Goal: Find specific page/section: Find specific page/section

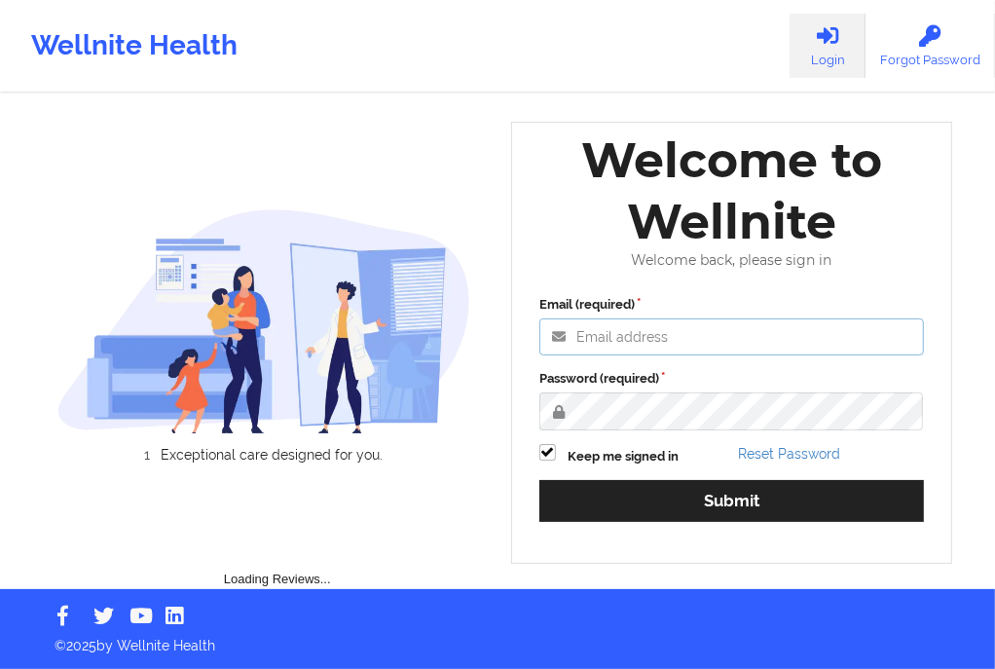
type input "[EMAIL_ADDRESS][DOMAIN_NAME]"
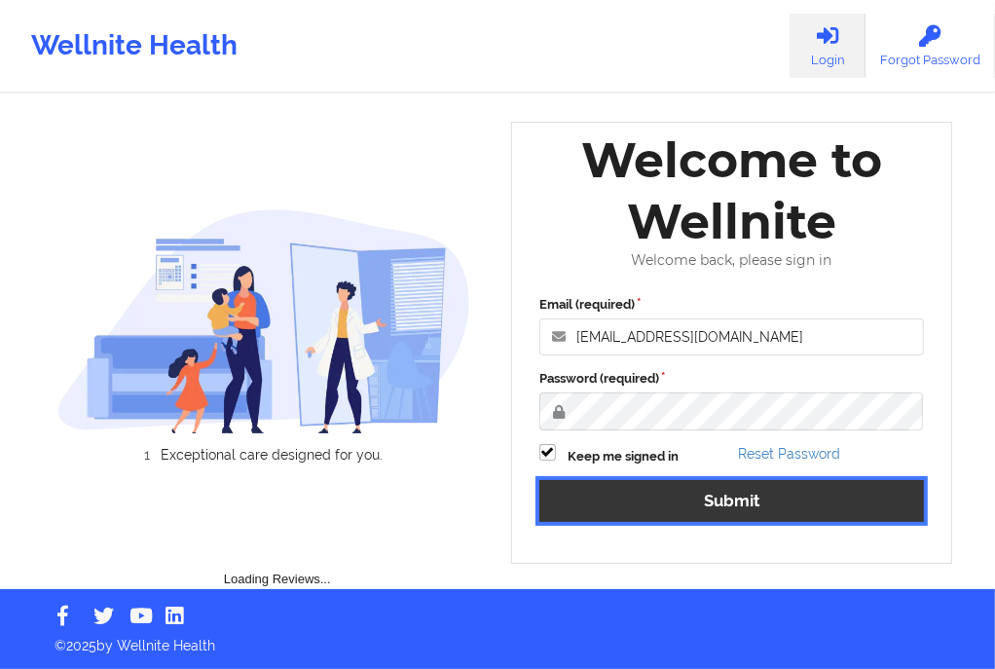
click at [709, 501] on button "Submit" at bounding box center [731, 501] width 384 height 42
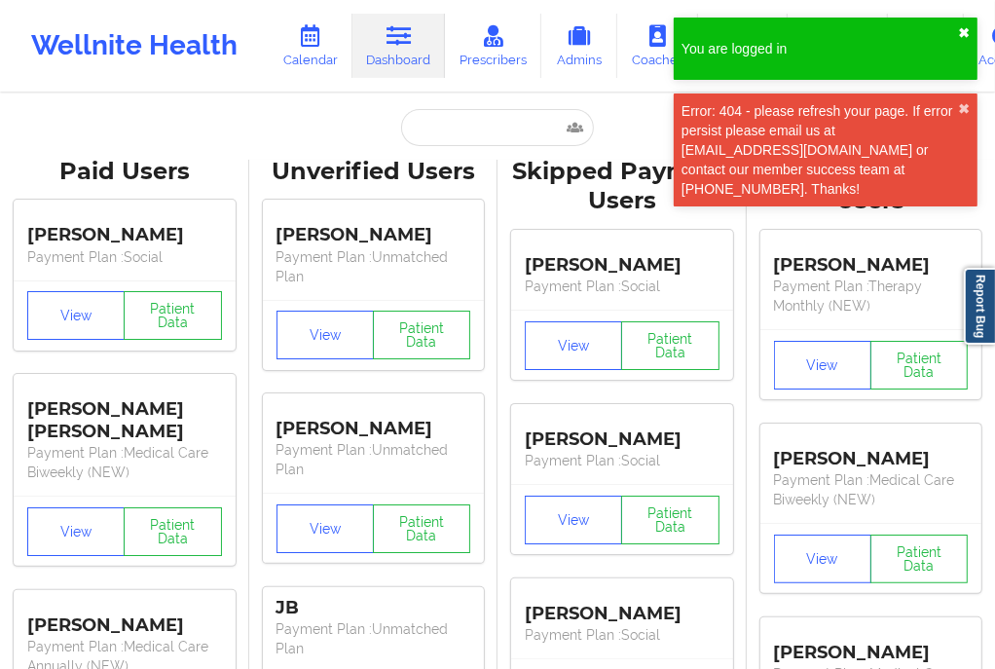
click at [967, 25] on button "✖︎" at bounding box center [964, 33] width 12 height 16
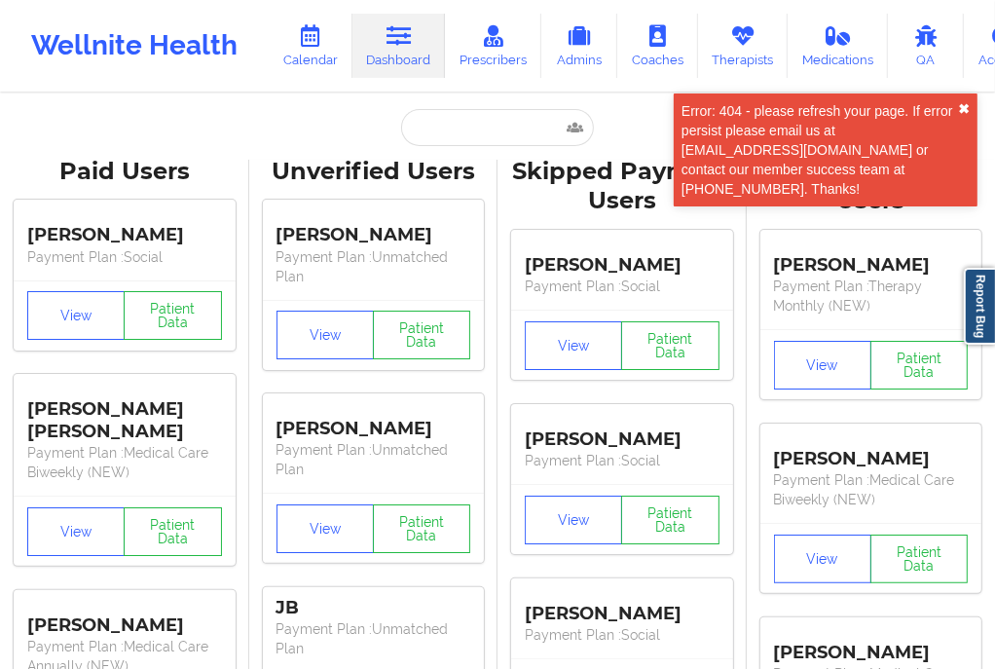
click at [968, 105] on div "Error: 404 - please refresh your page. If error persist please email us at [EMA…" at bounding box center [826, 149] width 304 height 113
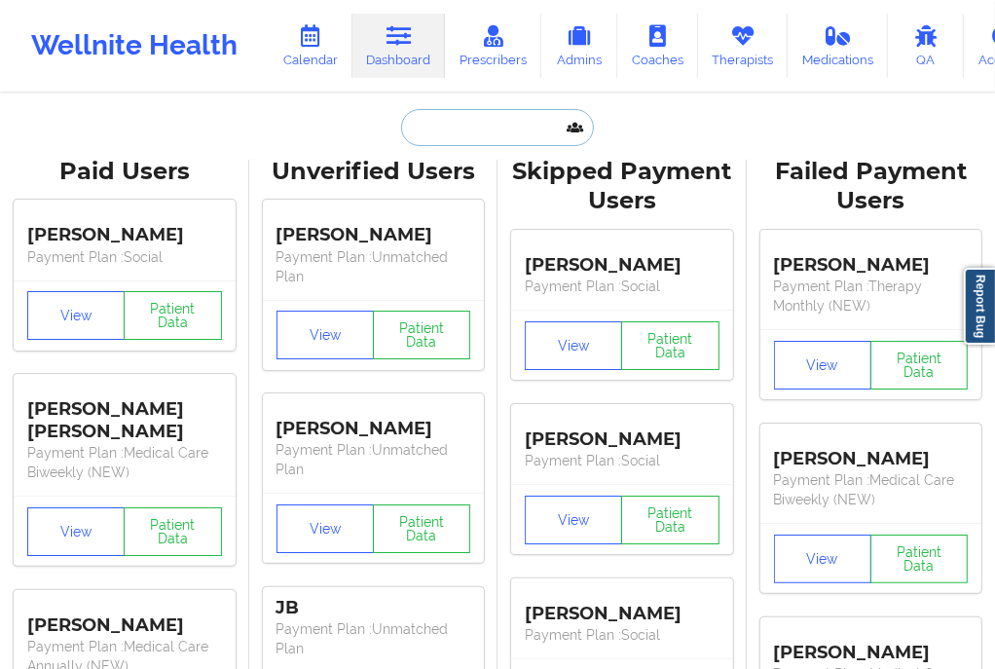
click at [449, 128] on input "text" at bounding box center [497, 127] width 193 height 37
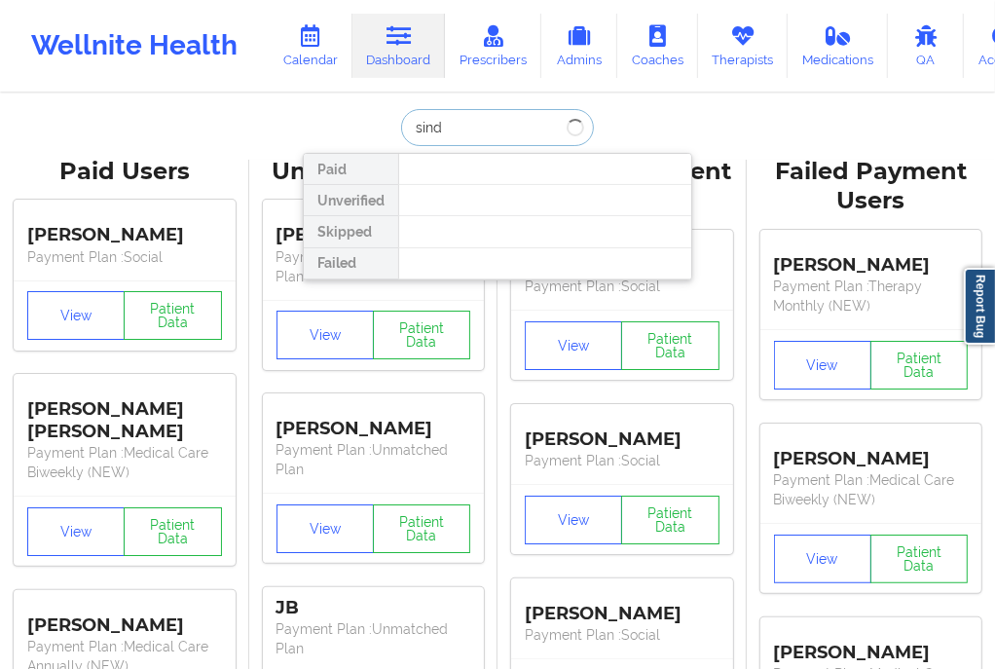
type input "sindi"
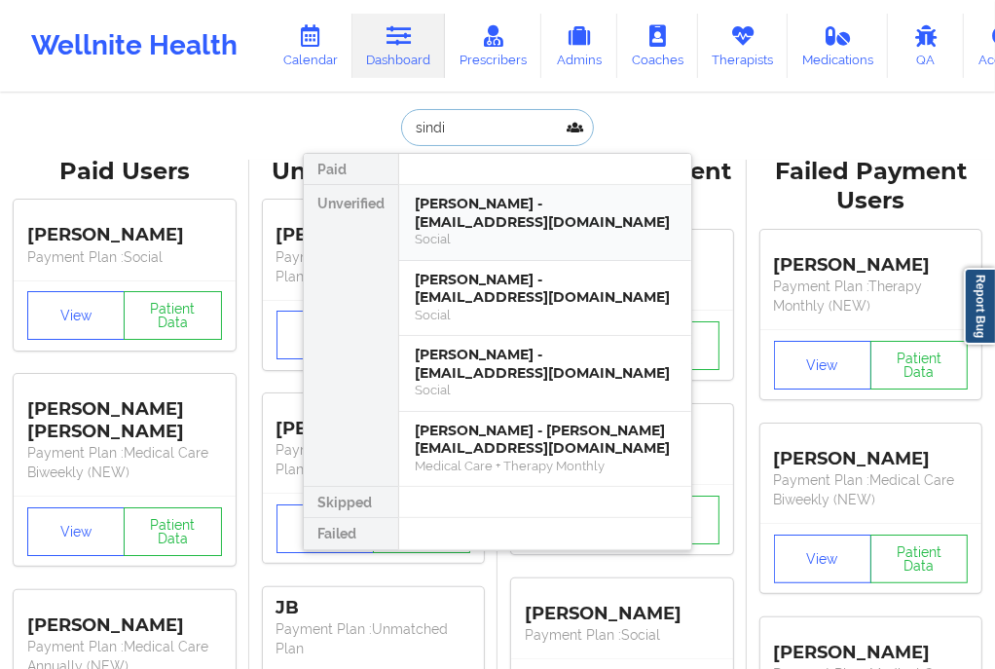
click at [460, 210] on div "[PERSON_NAME] - [EMAIL_ADDRESS][DOMAIN_NAME]" at bounding box center [545, 213] width 261 height 36
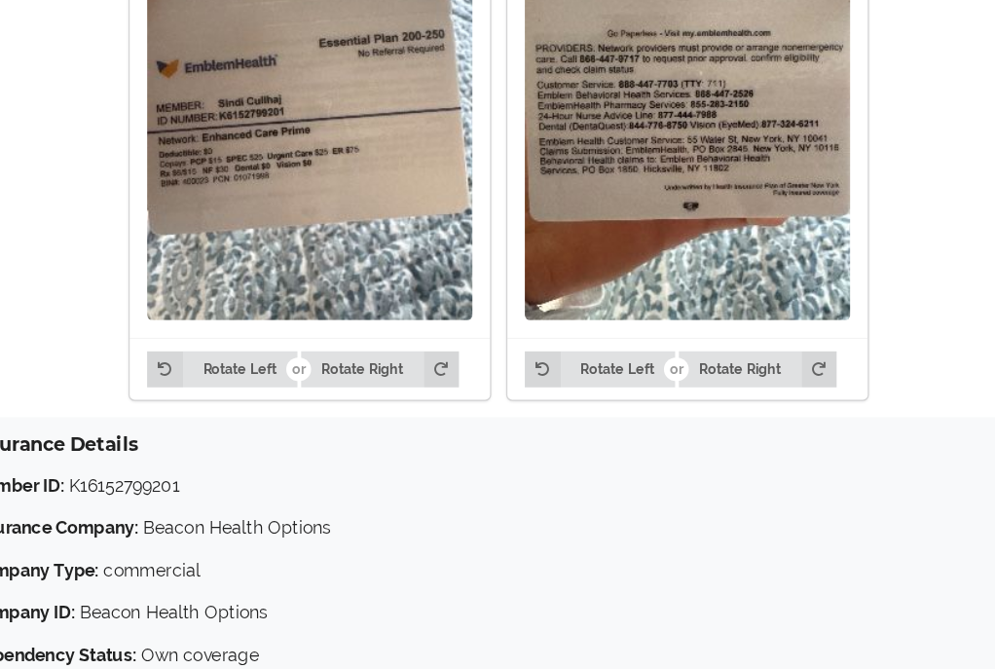
scroll to position [1573, 0]
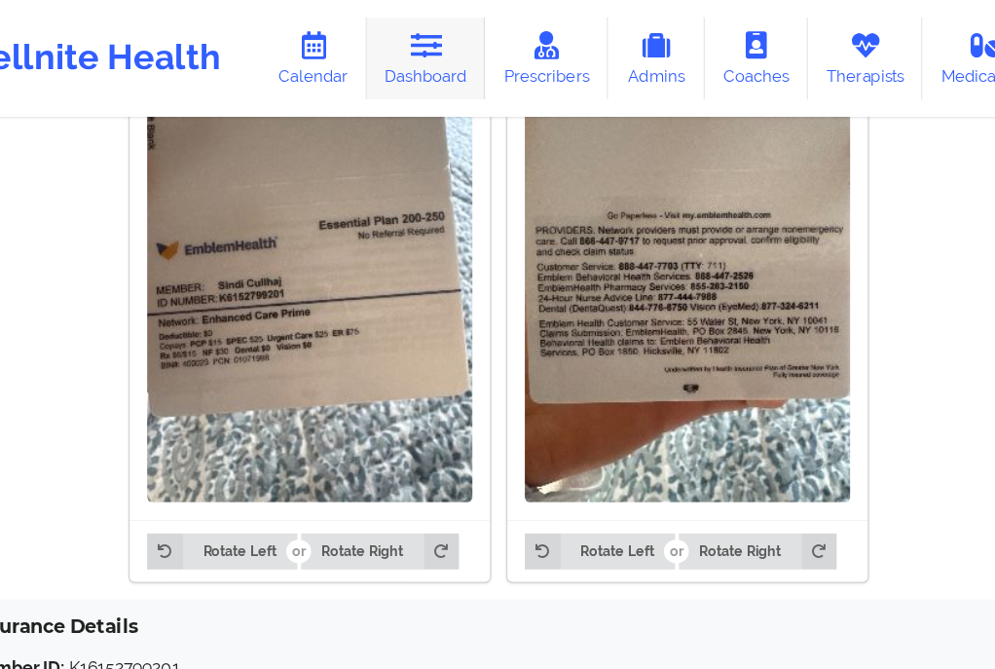
click at [410, 52] on link "Dashboard" at bounding box center [398, 46] width 93 height 64
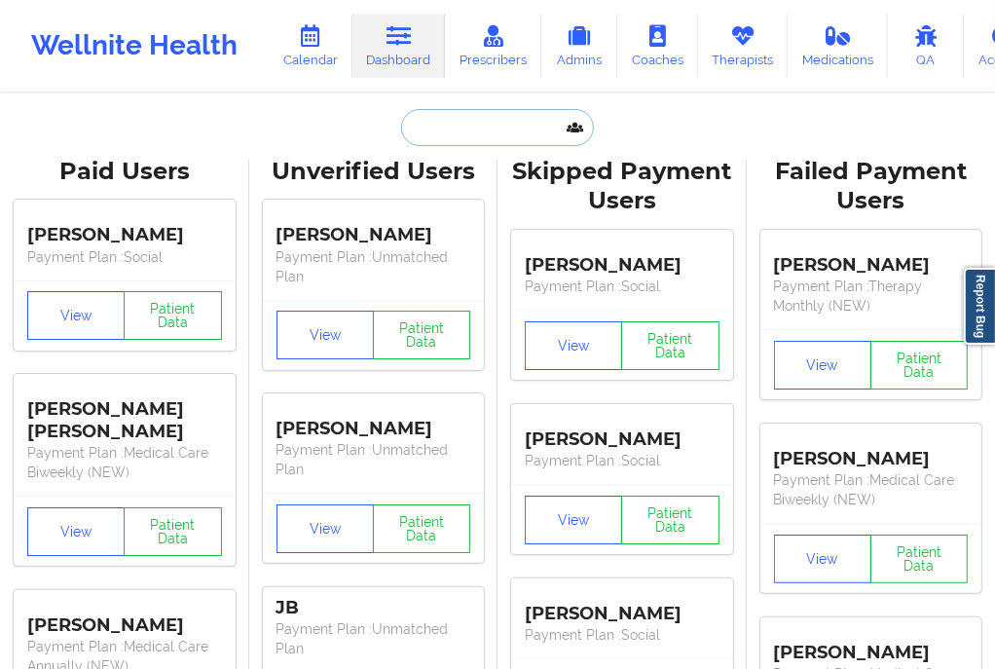
click at [460, 136] on input "text" at bounding box center [497, 127] width 193 height 37
paste input "[PERSON_NAME]"
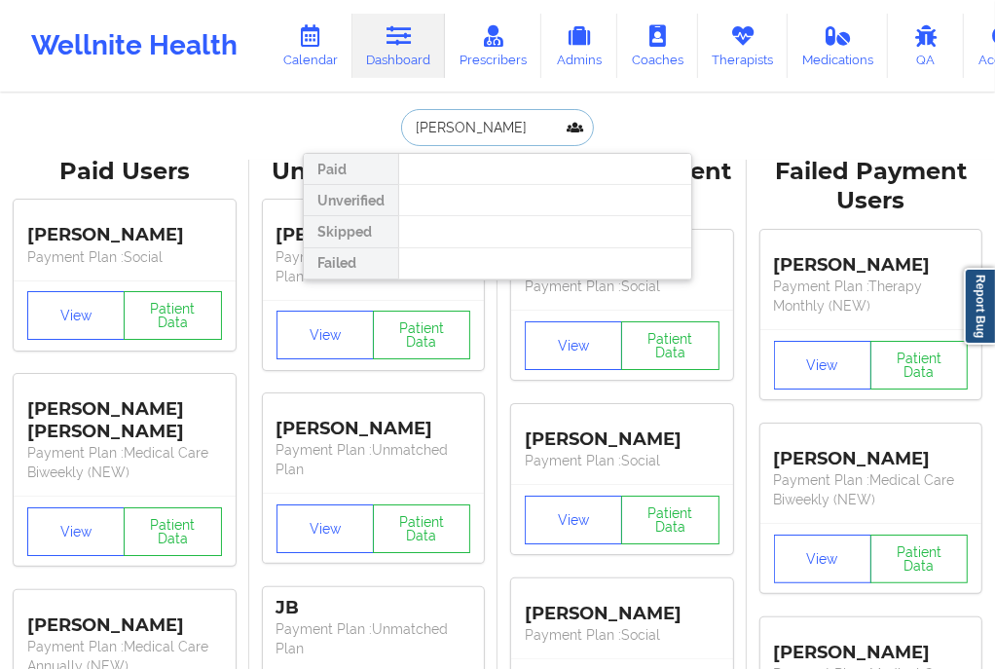
drag, startPoint x: 462, startPoint y: 129, endPoint x: 343, endPoint y: 127, distance: 119.8
click at [343, 127] on div "[PERSON_NAME] Paid Unverified Skipped Failed" at bounding box center [497, 127] width 389 height 37
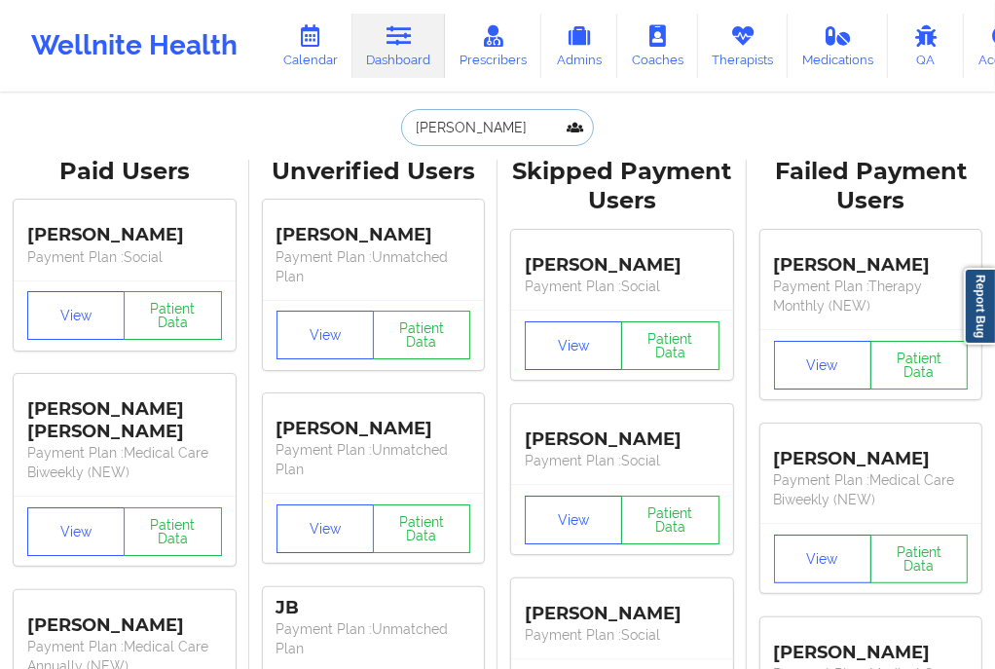
type input "Dibiasecox"
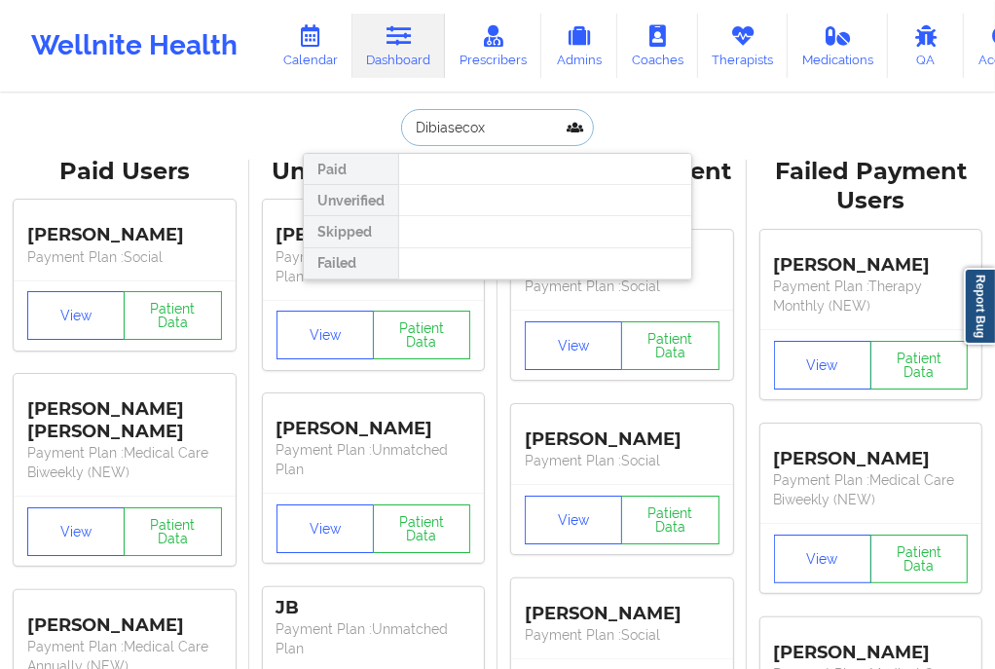
click at [444, 141] on input "Dibiasecox" at bounding box center [497, 127] width 193 height 37
drag, startPoint x: 500, startPoint y: 129, endPoint x: 346, endPoint y: 141, distance: 155.2
click at [347, 141] on div "Dibiasecox Paid Unverified Skipped Failed" at bounding box center [497, 127] width 389 height 37
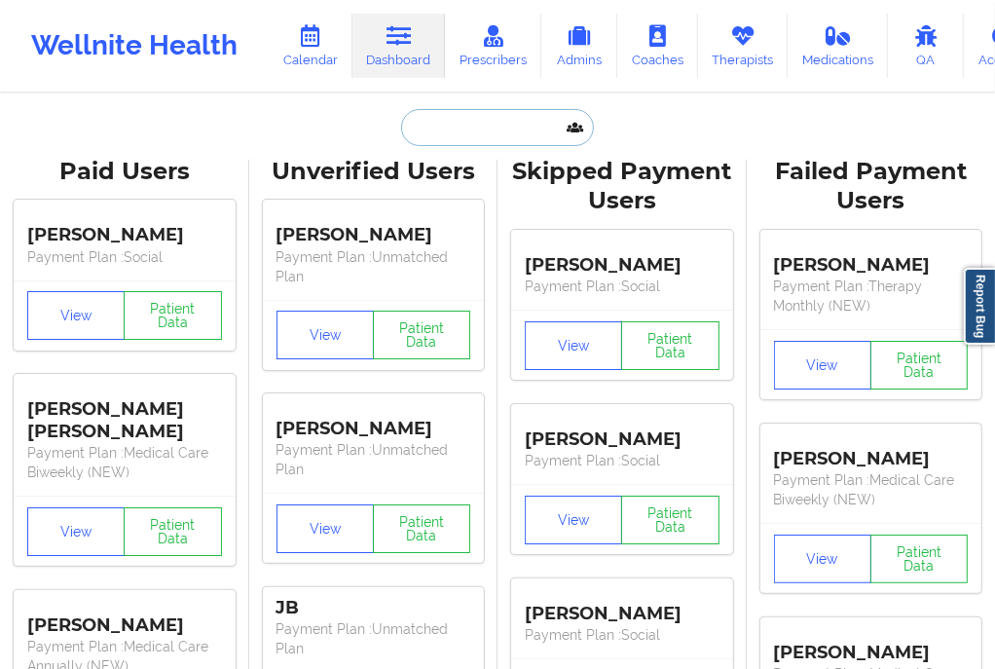
click at [462, 130] on input "text" at bounding box center [497, 127] width 193 height 37
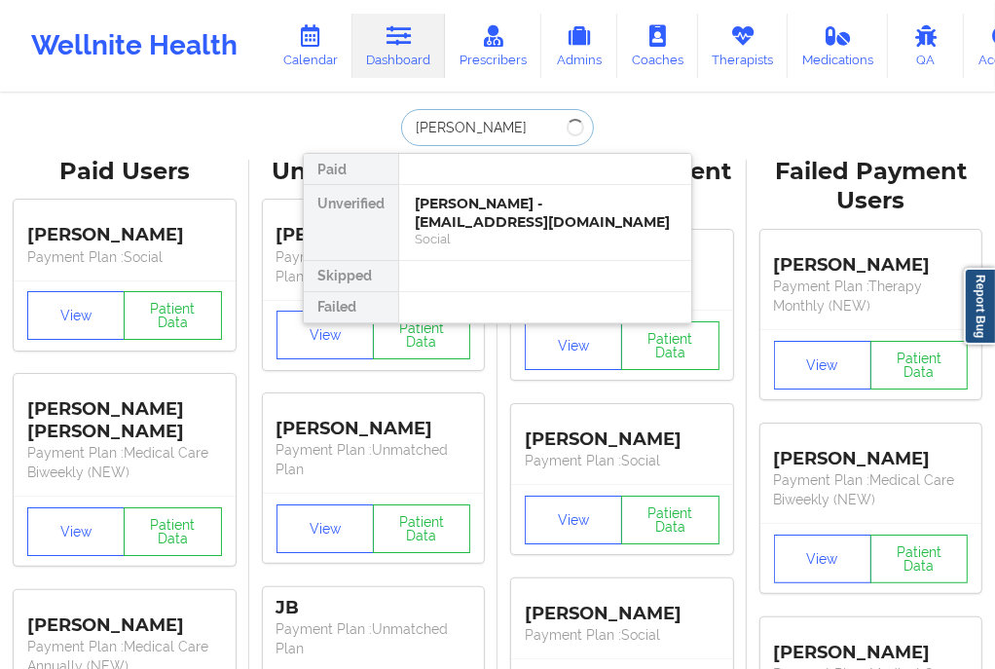
type input "SINDI CULHAJ"
click at [504, 212] on div "[PERSON_NAME] - [EMAIL_ADDRESS][DOMAIN_NAME]" at bounding box center [545, 213] width 261 height 36
